Goal: Check status: Check status

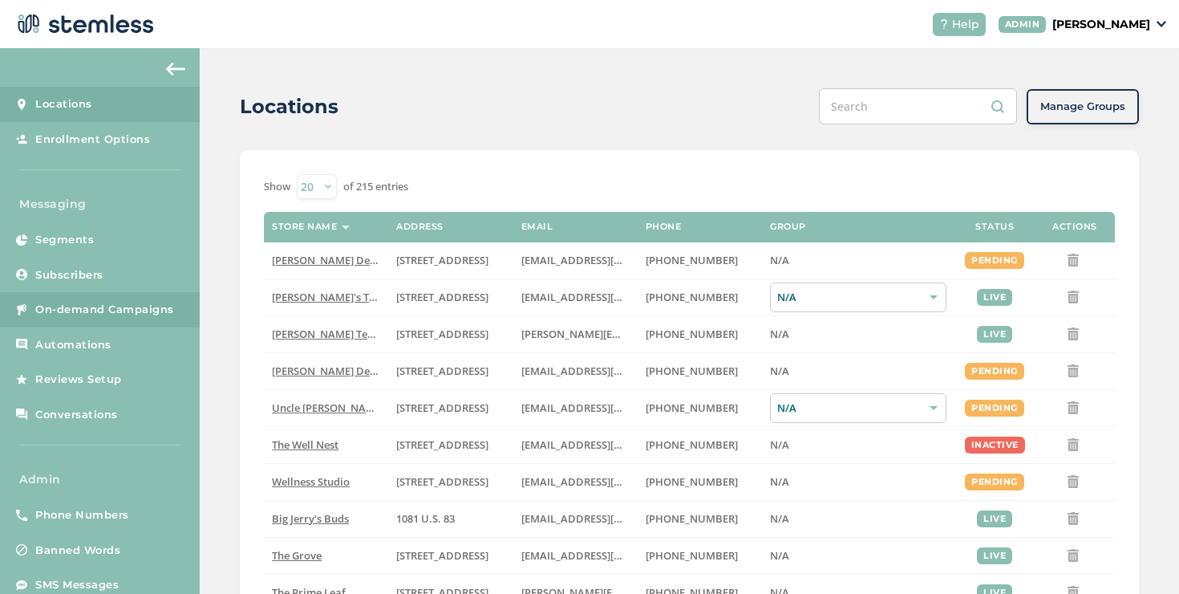
click at [149, 314] on span "On-demand Campaigns" at bounding box center [104, 310] width 139 height 16
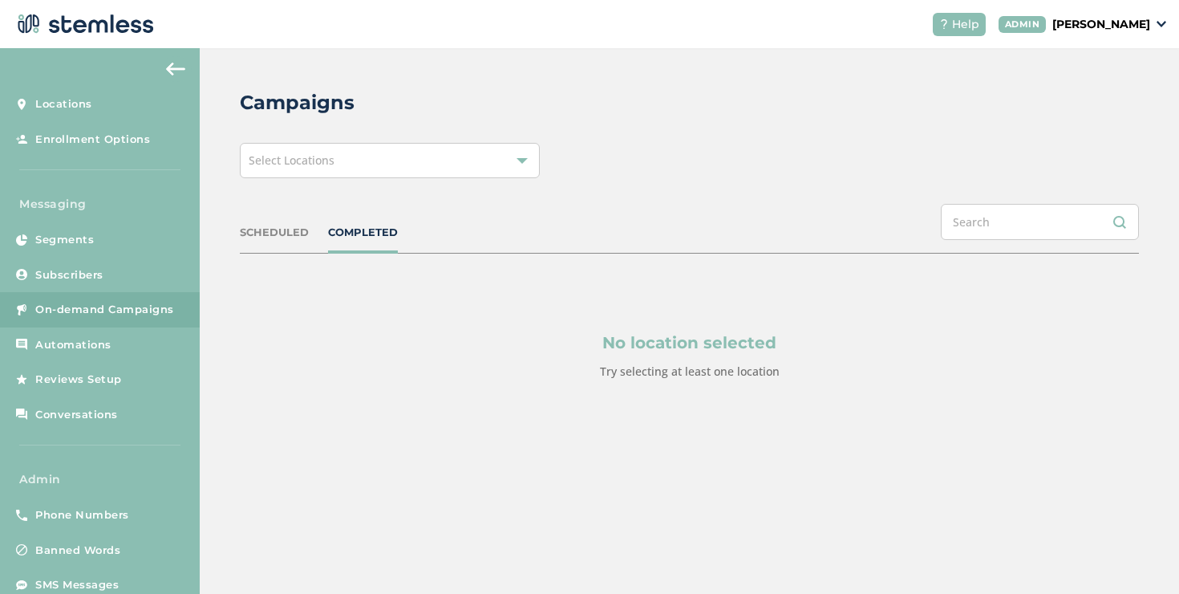
click at [473, 167] on div "Select Locations" at bounding box center [390, 160] width 300 height 35
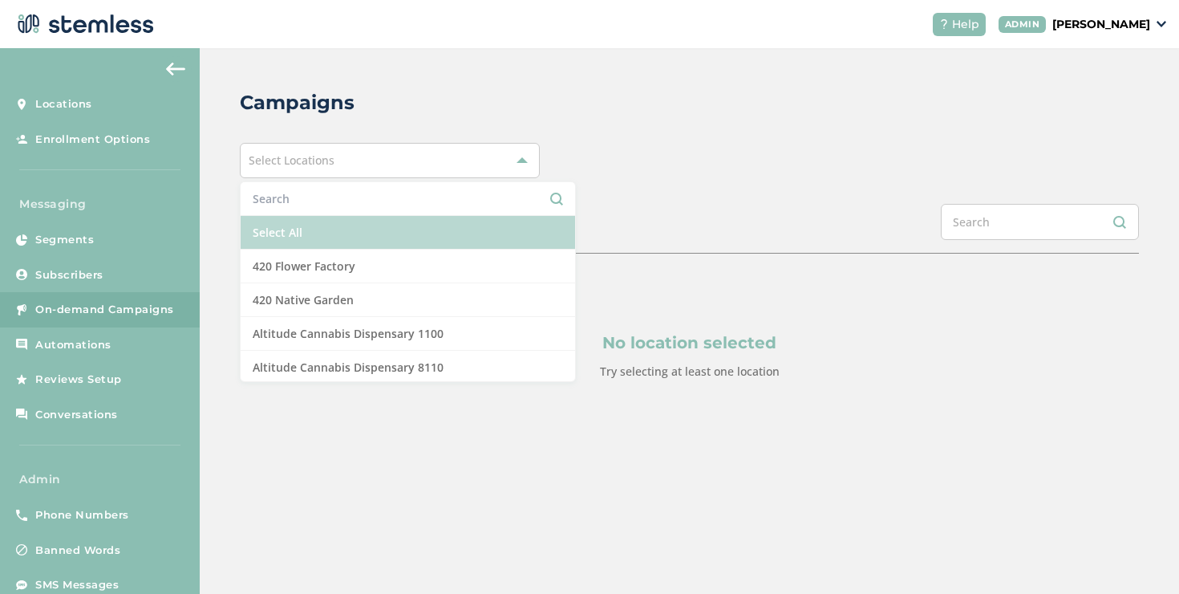
click at [307, 235] on li "Select All" at bounding box center [408, 233] width 334 height 34
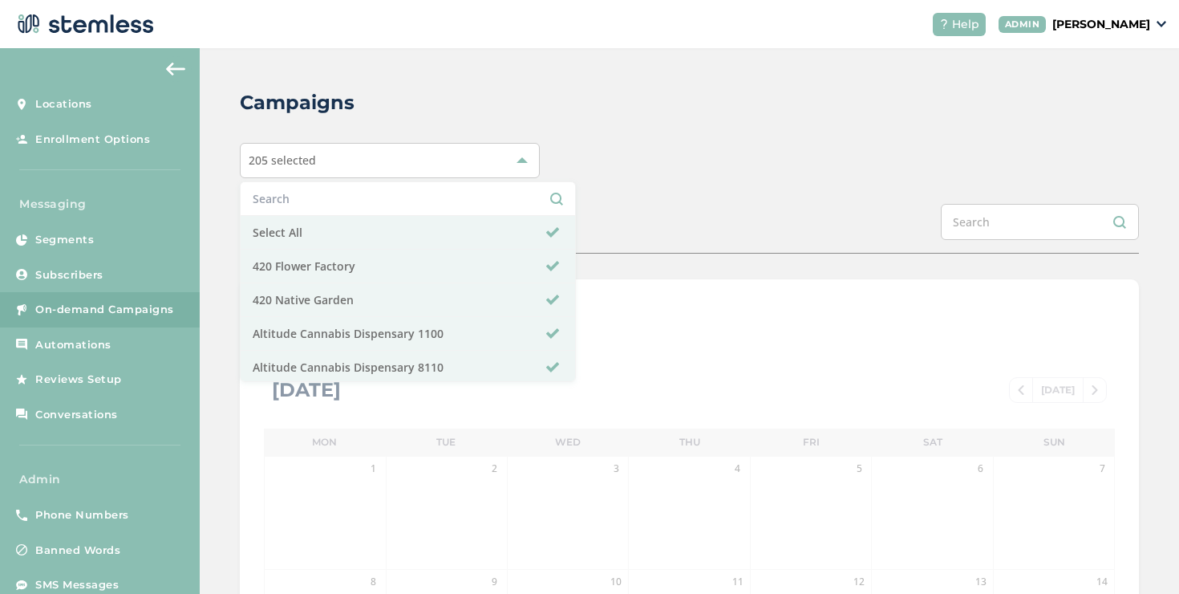
click at [639, 212] on div "SCHEDULED COMPLETED" at bounding box center [689, 229] width 899 height 50
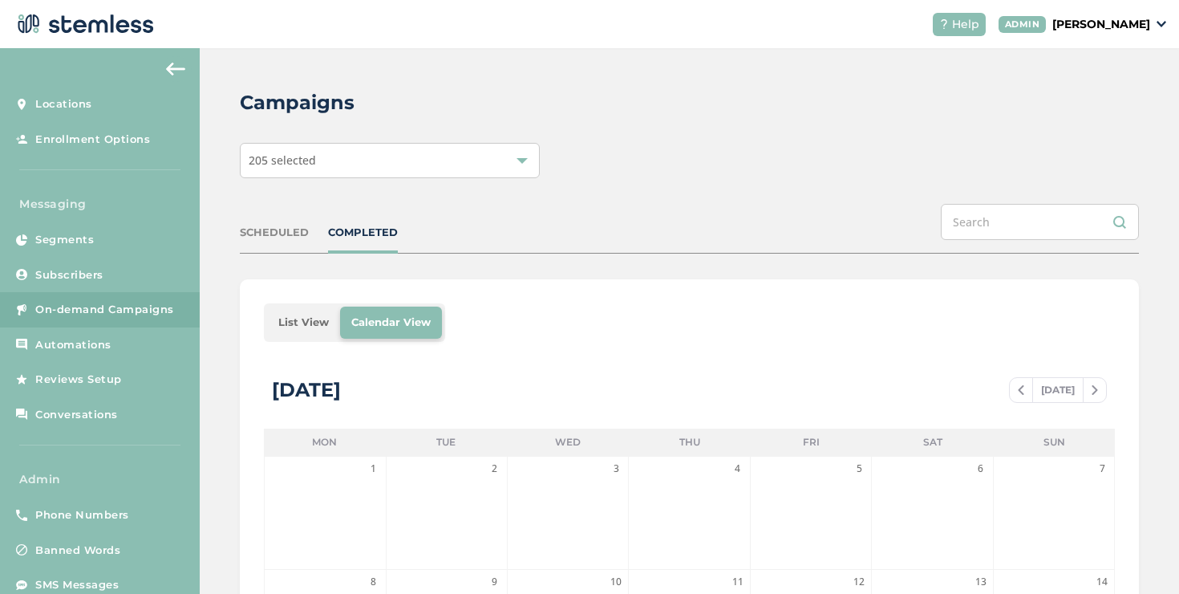
click at [314, 309] on li "List View" at bounding box center [303, 322] width 73 height 32
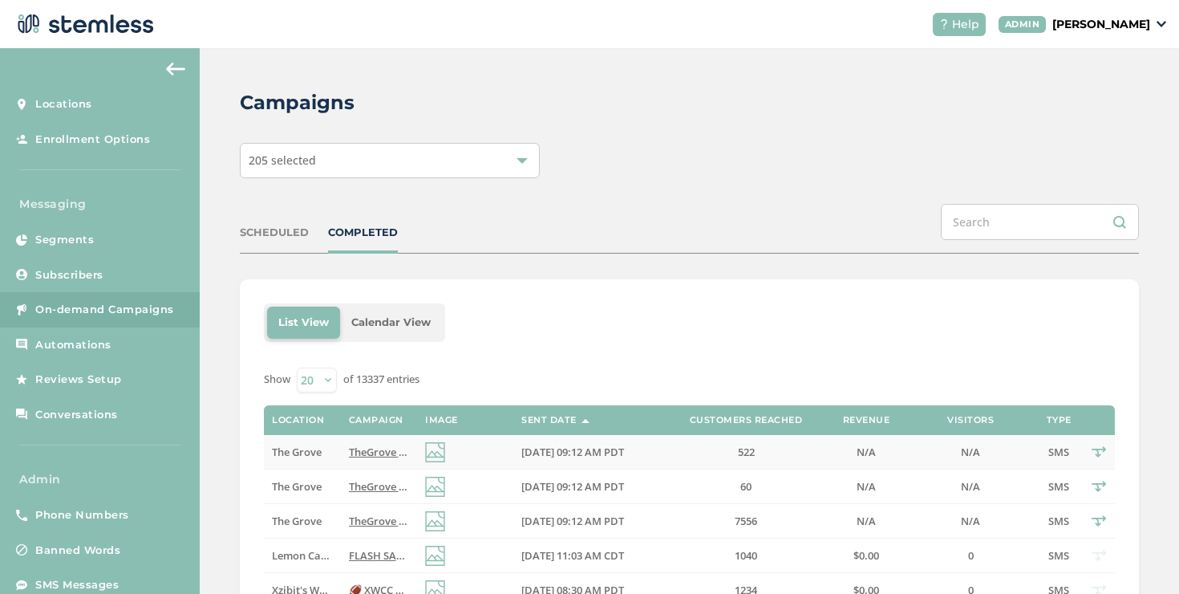
click at [377, 452] on span "TheGrove La Mesa: You have a new notification waiting for you, {first_name}! Re…" at bounding box center [590, 451] width 483 height 14
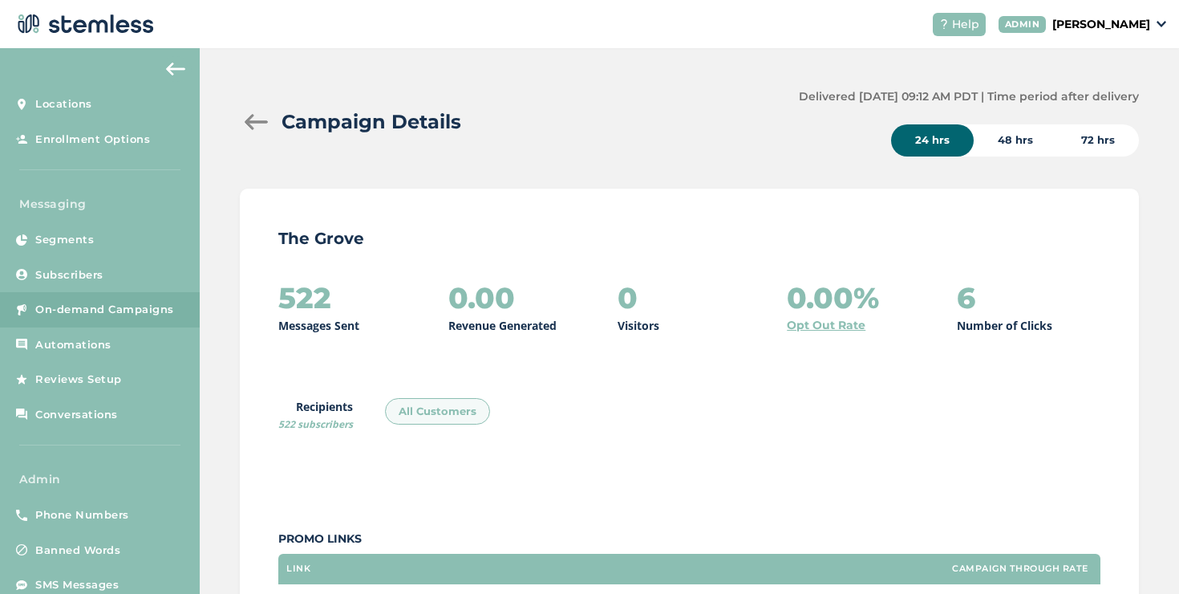
click at [263, 128] on div at bounding box center [256, 122] width 32 height 16
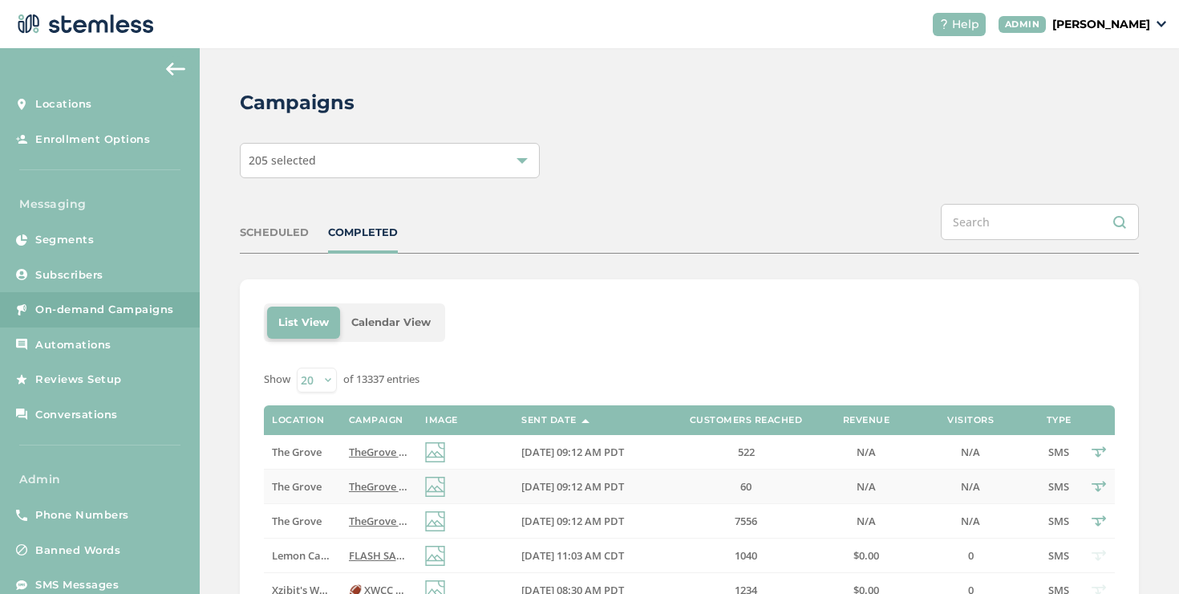
click at [361, 488] on span "TheGrove La Mesa: You have a new notification waiting for you, {first_name}! Re…" at bounding box center [590, 486] width 483 height 14
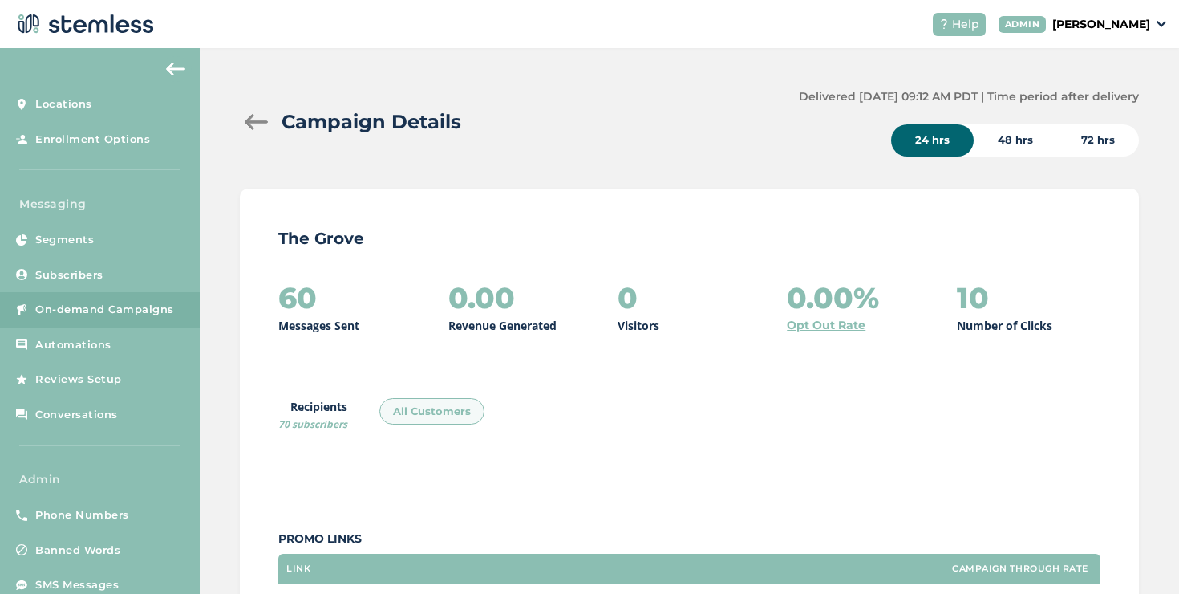
click at [257, 124] on div at bounding box center [256, 122] width 32 height 16
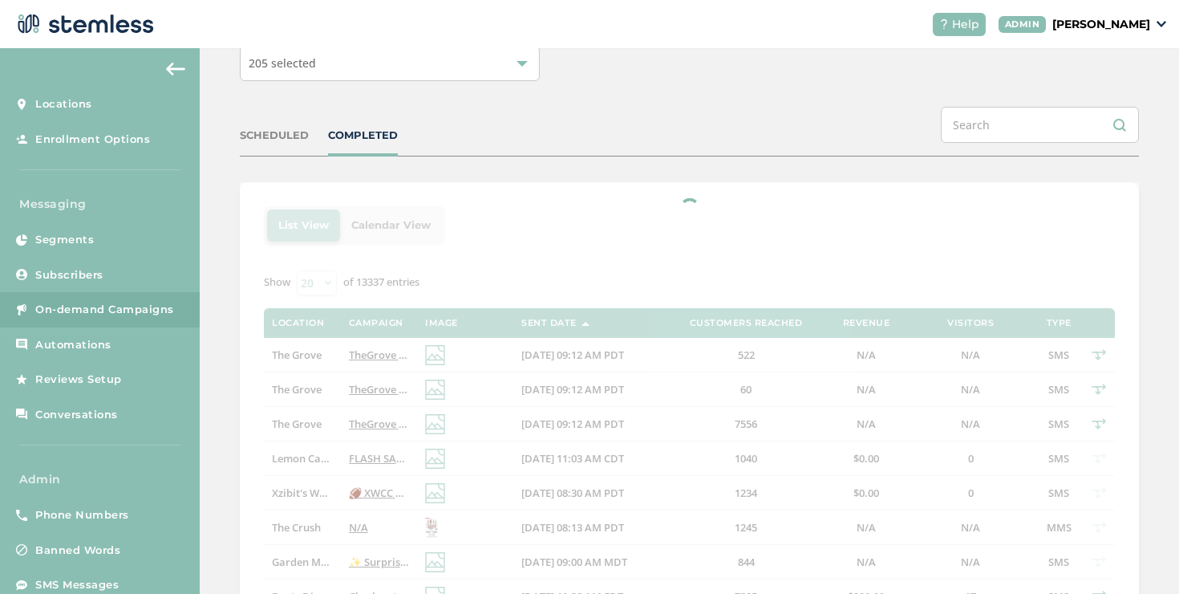
scroll to position [99, 0]
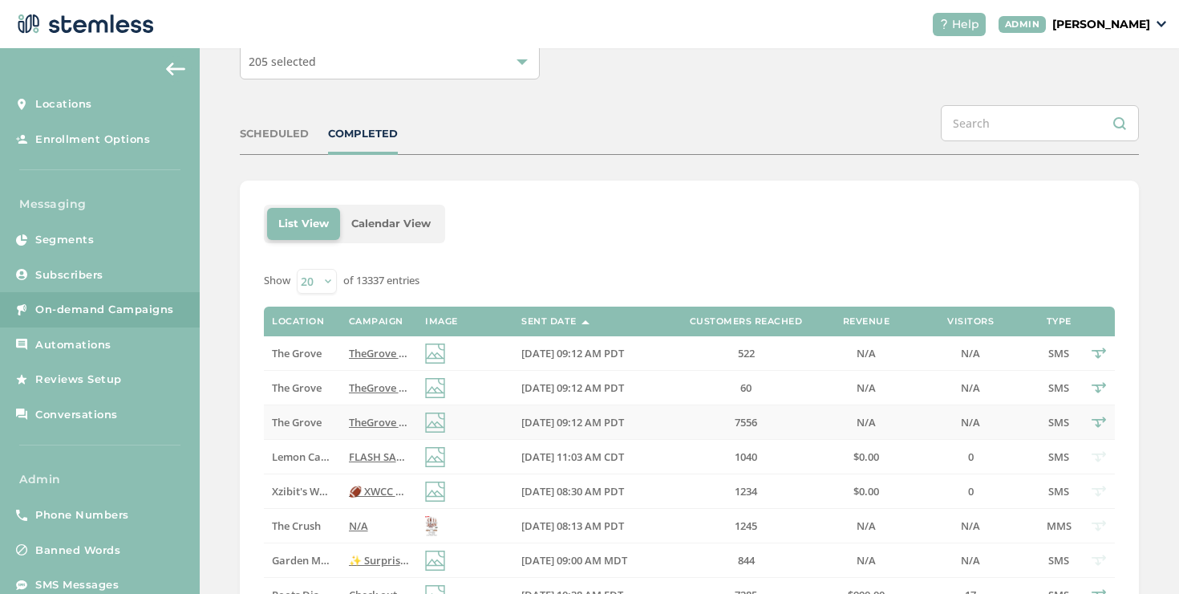
click at [373, 421] on span "TheGrove La Mesa: You have a new notification waiting for you, {first_name}! Re…" at bounding box center [590, 422] width 483 height 14
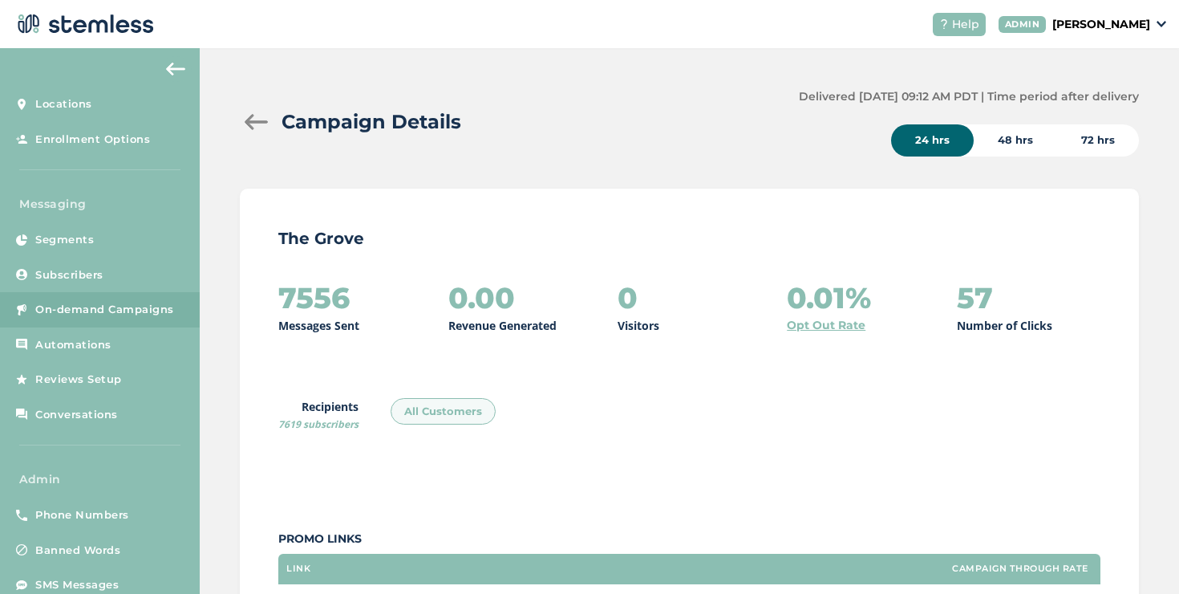
click at [253, 121] on div at bounding box center [256, 122] width 32 height 16
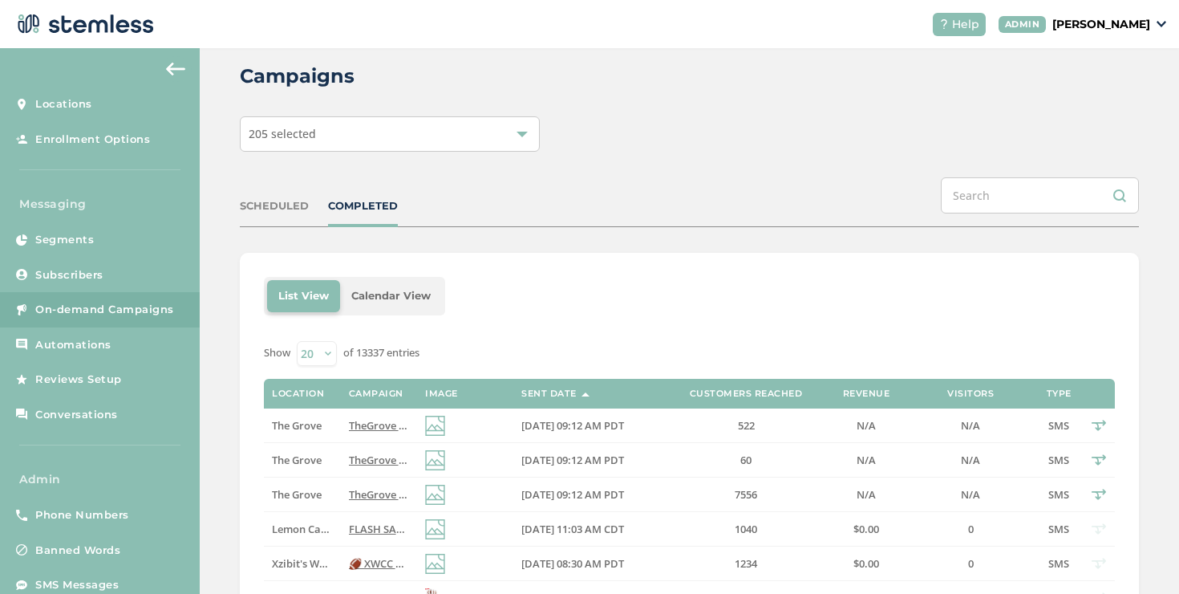
scroll to position [279, 0]
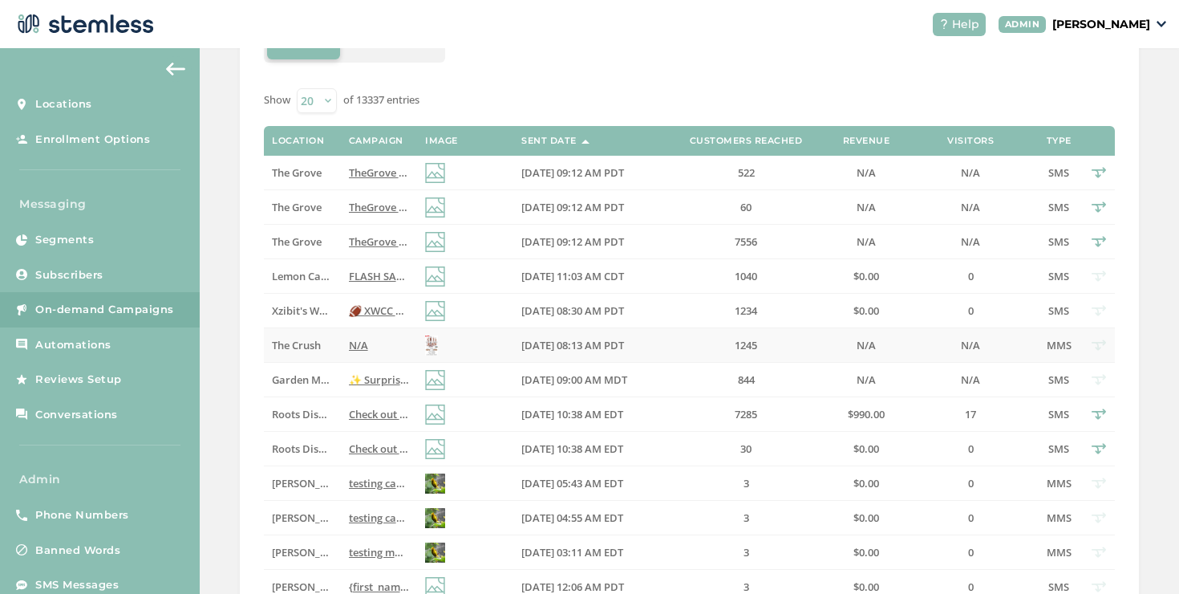
click at [349, 345] on span "N/A" at bounding box center [358, 345] width 19 height 14
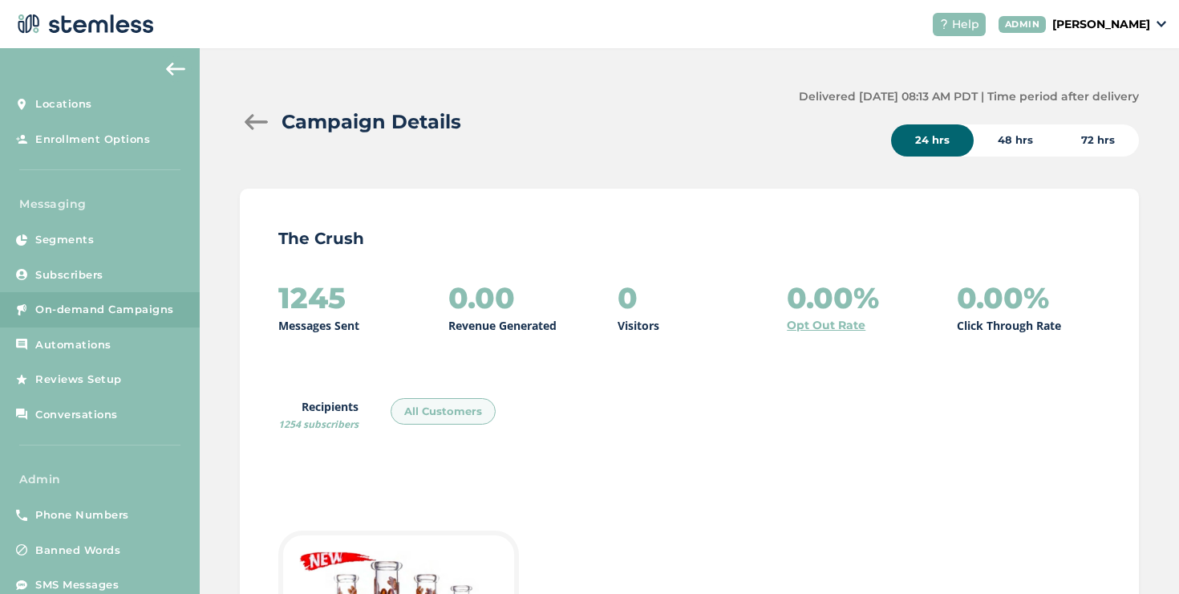
click at [257, 122] on div at bounding box center [256, 122] width 32 height 16
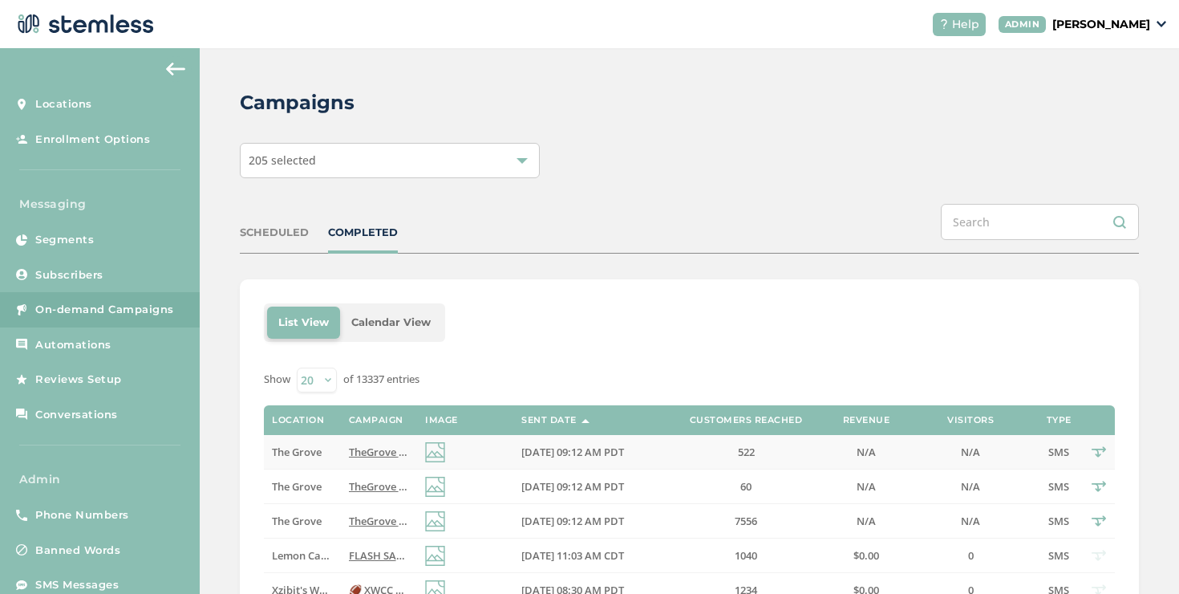
click at [384, 448] on span "TheGrove La Mesa: You have a new notification waiting for you, {first_name}! Re…" at bounding box center [590, 451] width 483 height 14
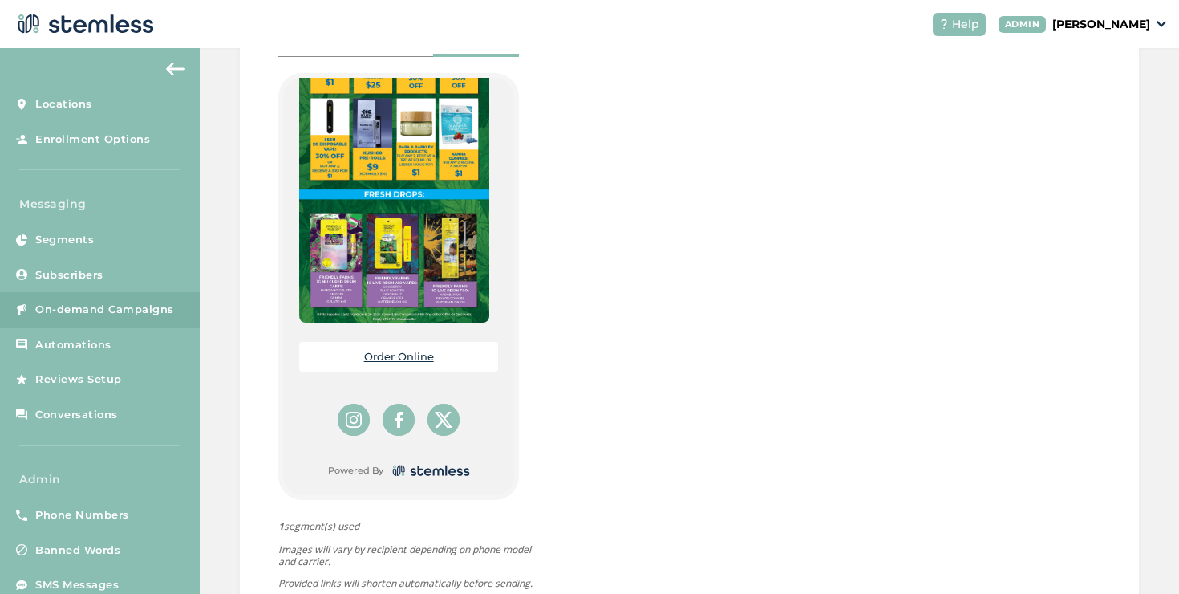
scroll to position [909, 0]
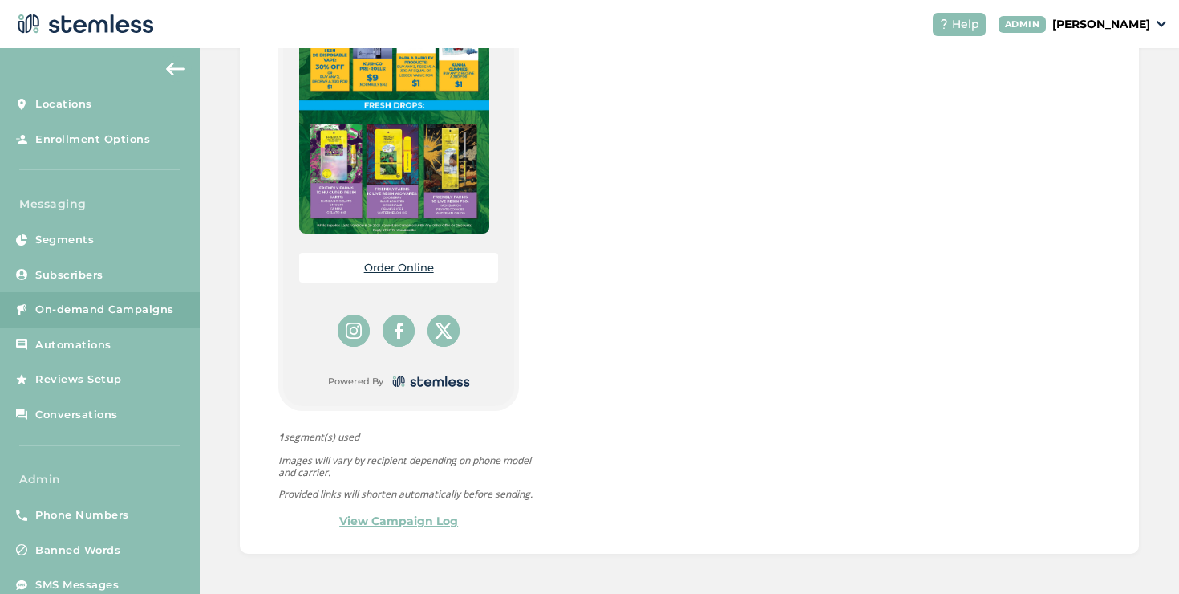
click at [427, 521] on link "View Campaign Log" at bounding box center [398, 521] width 119 height 17
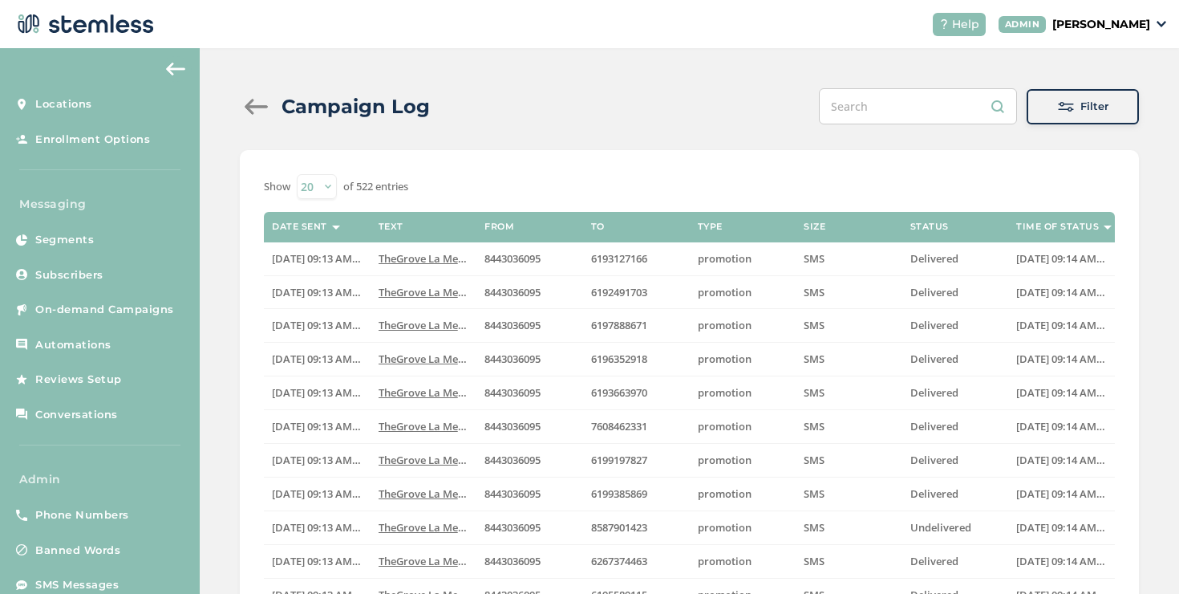
click at [252, 105] on div at bounding box center [256, 107] width 32 height 16
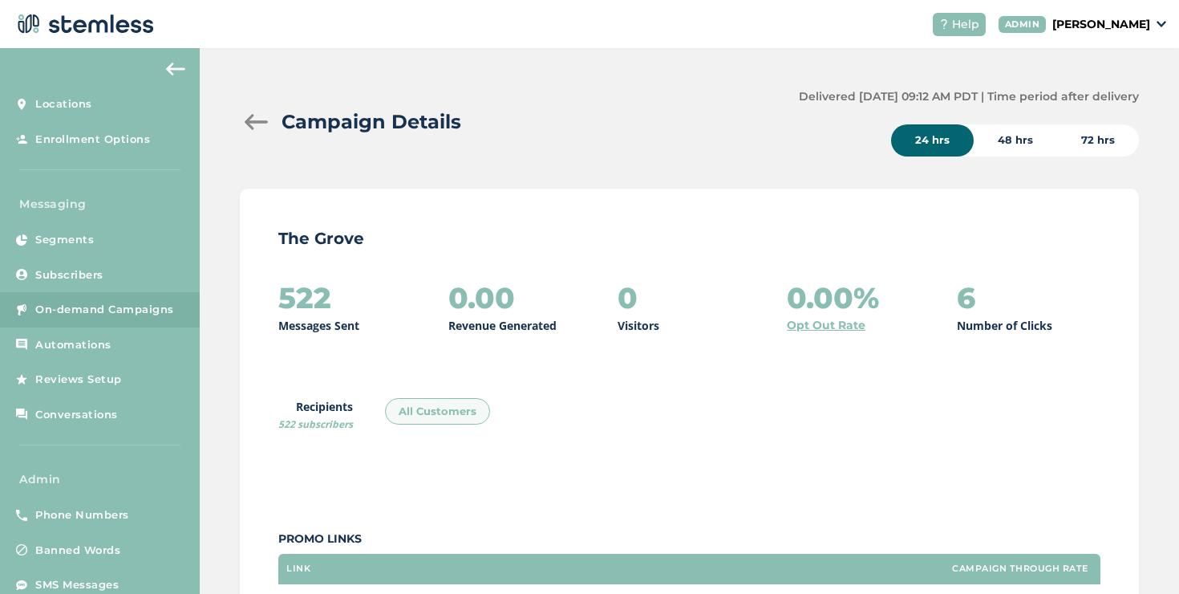
click at [252, 125] on div at bounding box center [256, 122] width 32 height 16
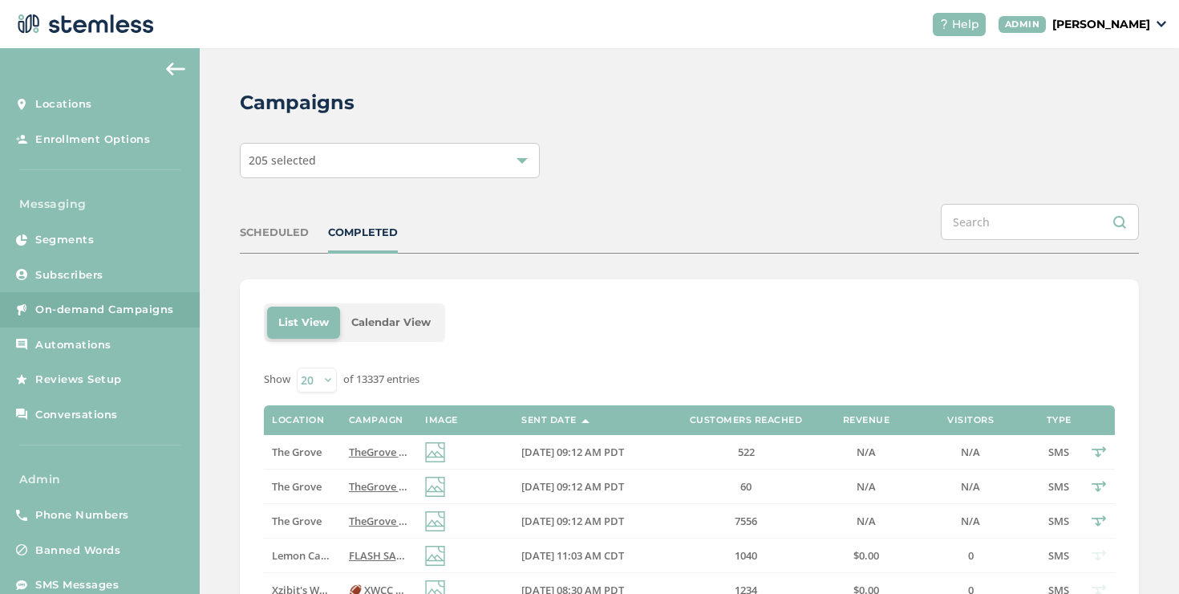
click at [361, 518] on span "TheGrove La Mesa: You have a new notification waiting for you, {first_name}! Re…" at bounding box center [590, 520] width 483 height 14
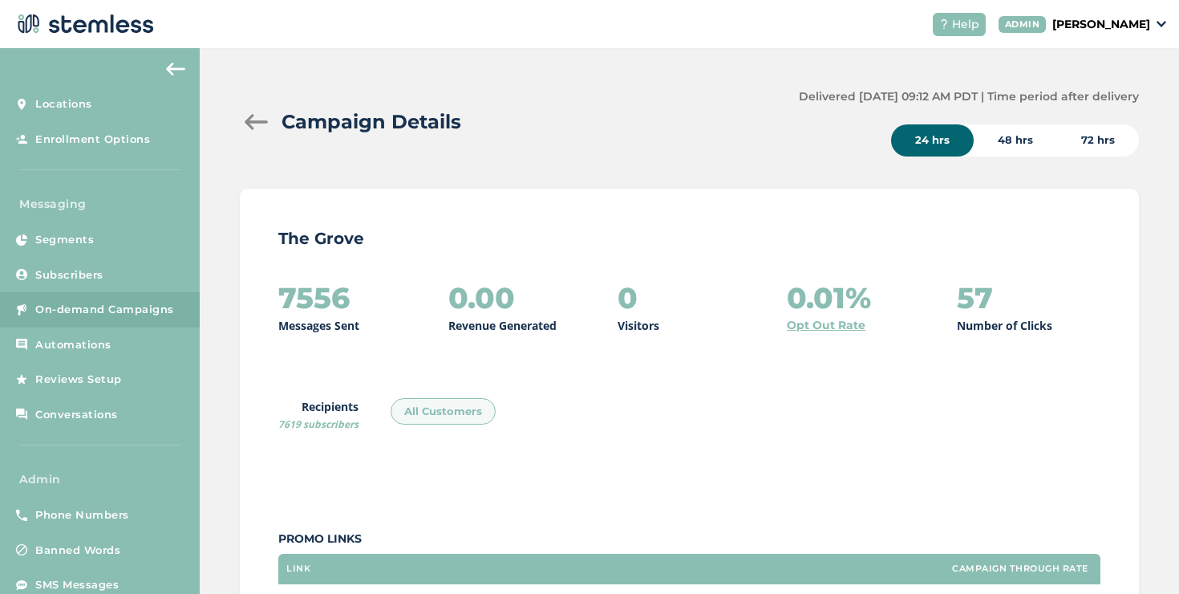
click at [250, 126] on div at bounding box center [256, 122] width 32 height 16
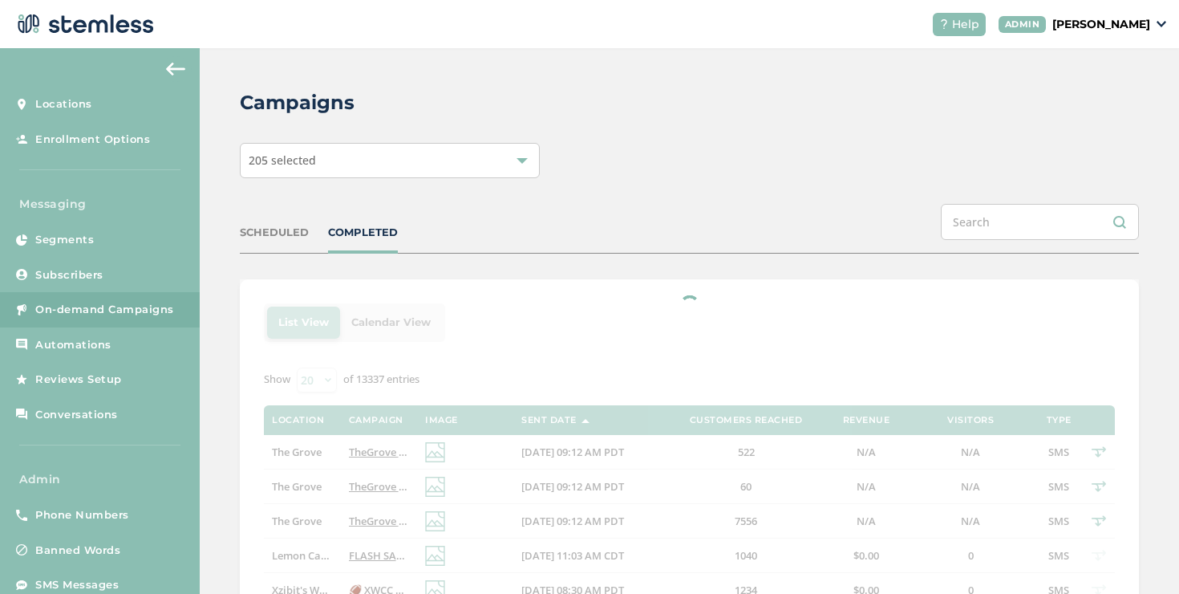
scroll to position [101, 0]
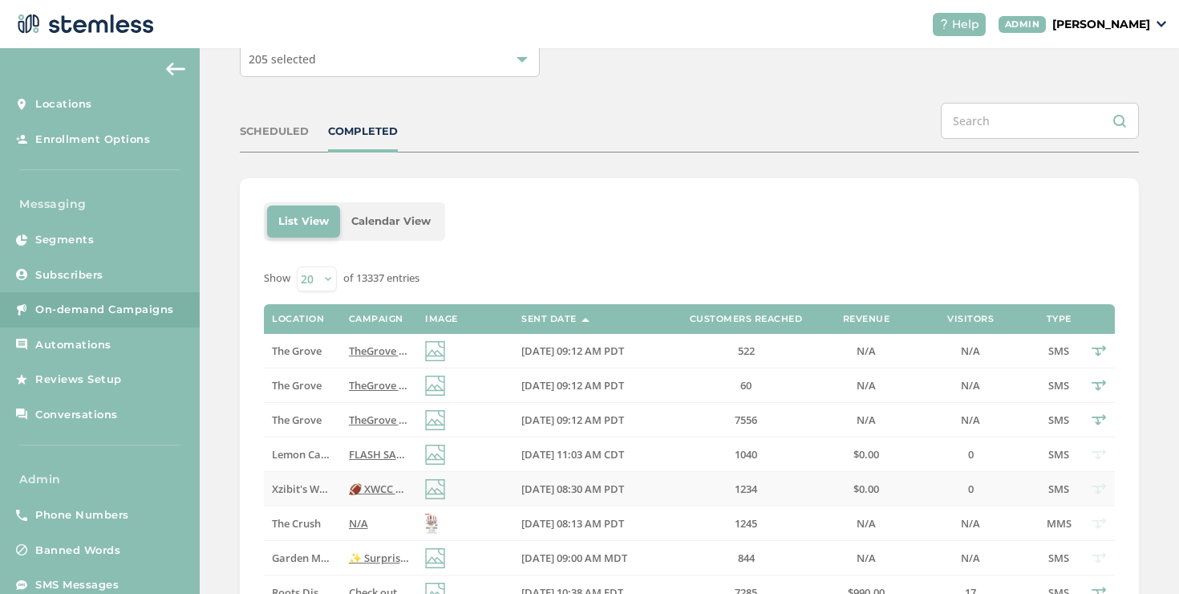
click at [355, 500] on td "🏈 XWCC Chatsworth [DATE] Night Football! 🏈 Wear ANY football jersey and get 55%…" at bounding box center [379, 489] width 76 height 34
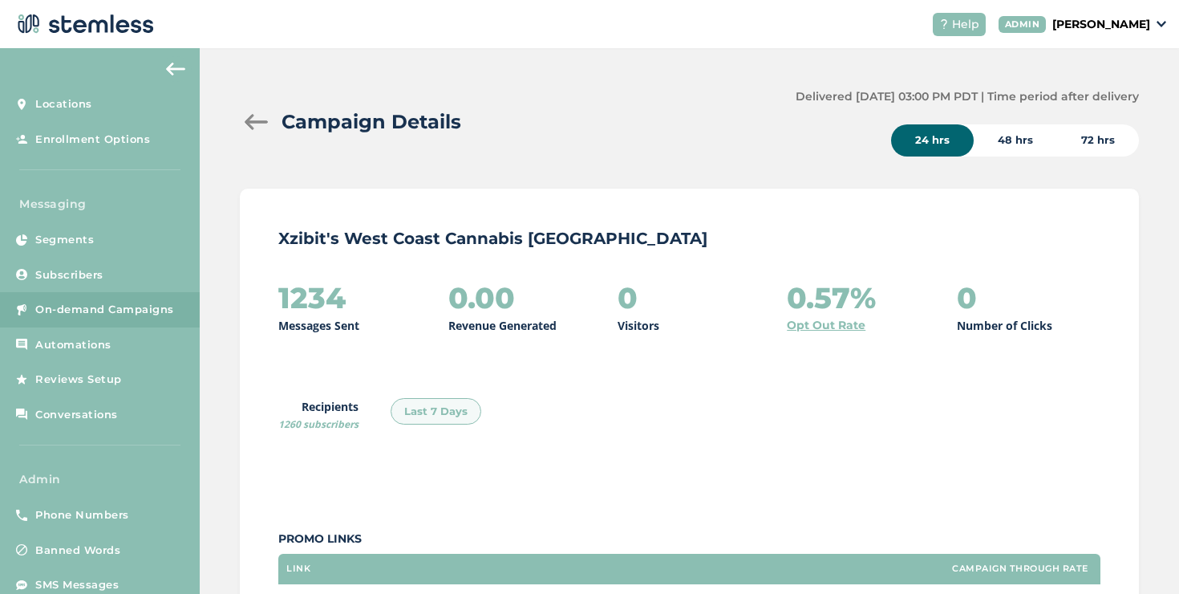
click at [816, 334] on div "1234 Messages Sent 0.00 Revenue Generated 0 Visitors 0.57% Opt Out Rate 0 Numbe…" at bounding box center [689, 508] width 822 height 452
click at [817, 328] on link "Opt Out Rate" at bounding box center [826, 325] width 79 height 17
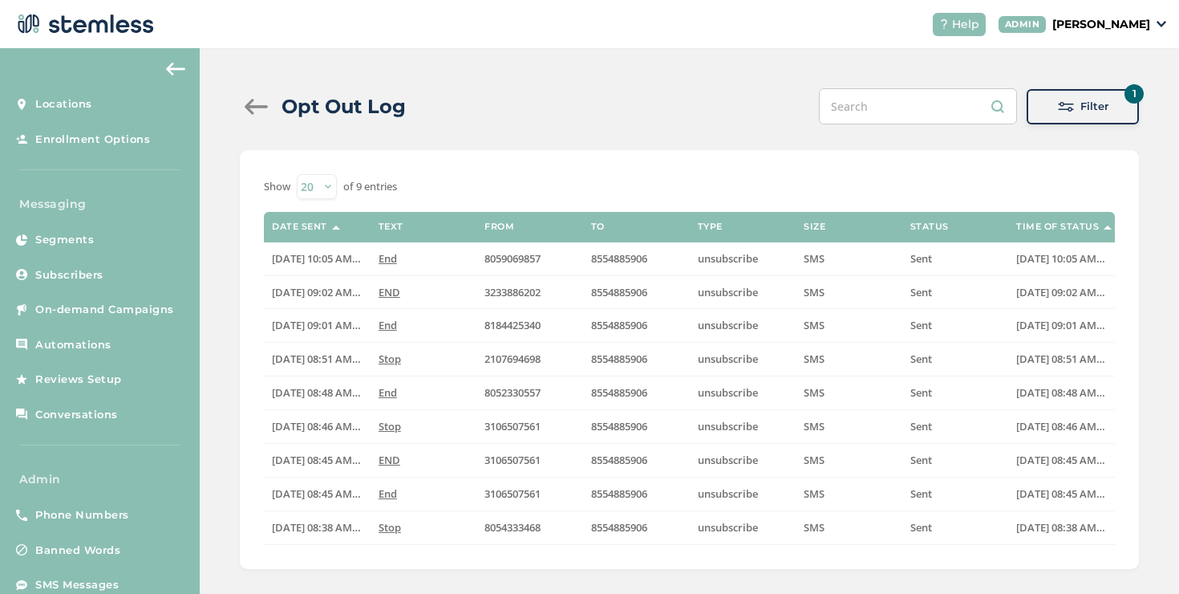
click at [257, 104] on div at bounding box center [256, 107] width 32 height 16
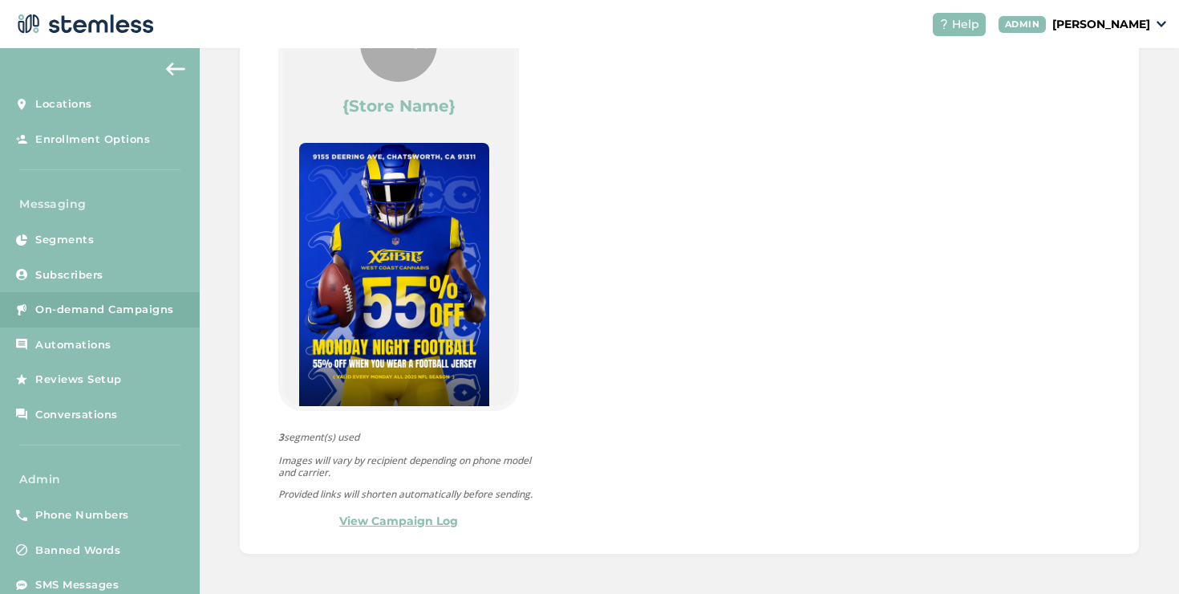
scroll to position [146, 0]
